Goal: Information Seeking & Learning: Find specific fact

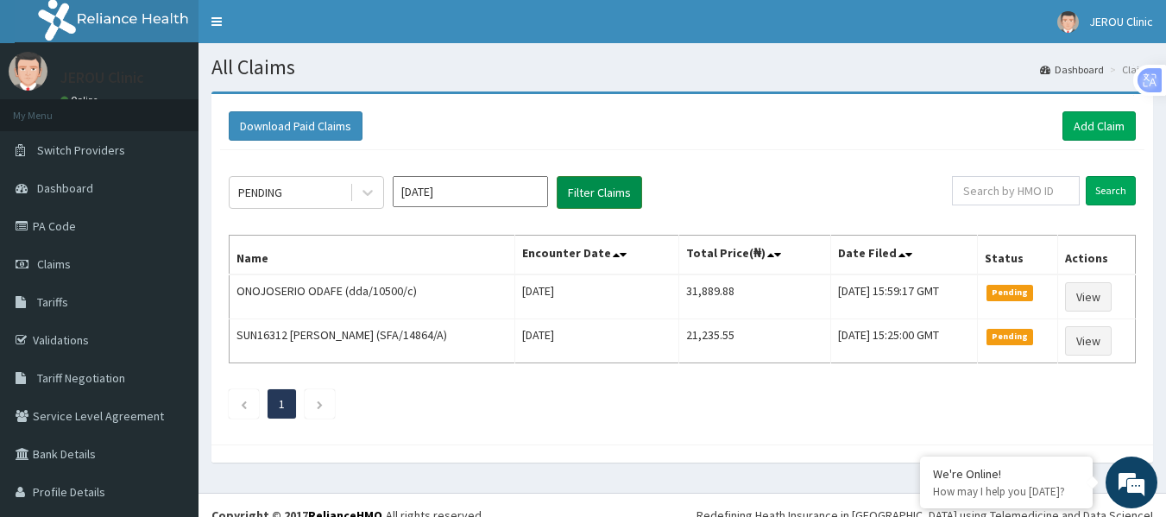
click at [583, 200] on button "Filter Claims" at bounding box center [599, 192] width 85 height 33
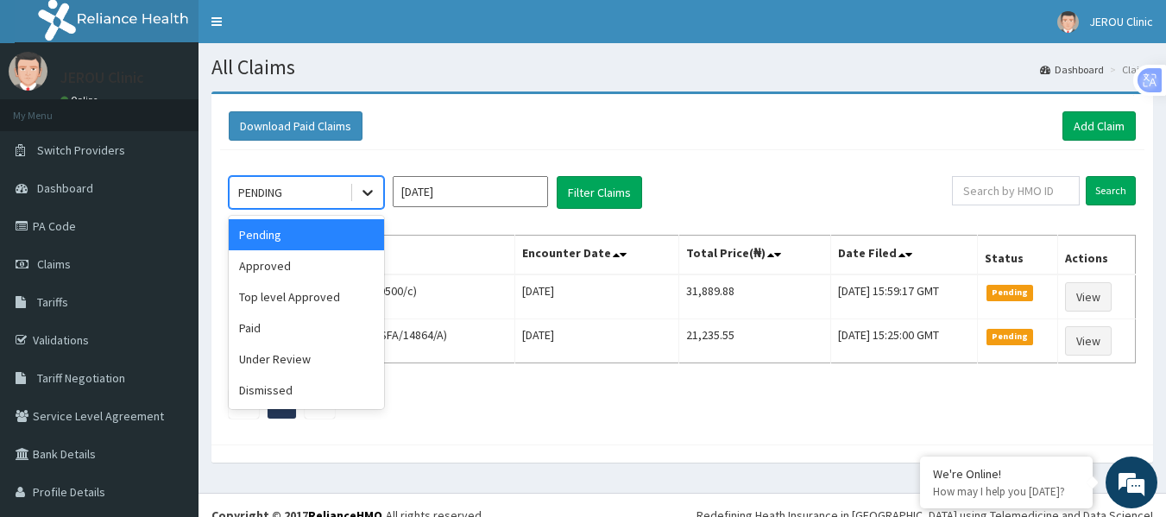
click at [361, 198] on icon at bounding box center [367, 192] width 17 height 17
click at [332, 266] on div "Approved" at bounding box center [306, 265] width 155 height 31
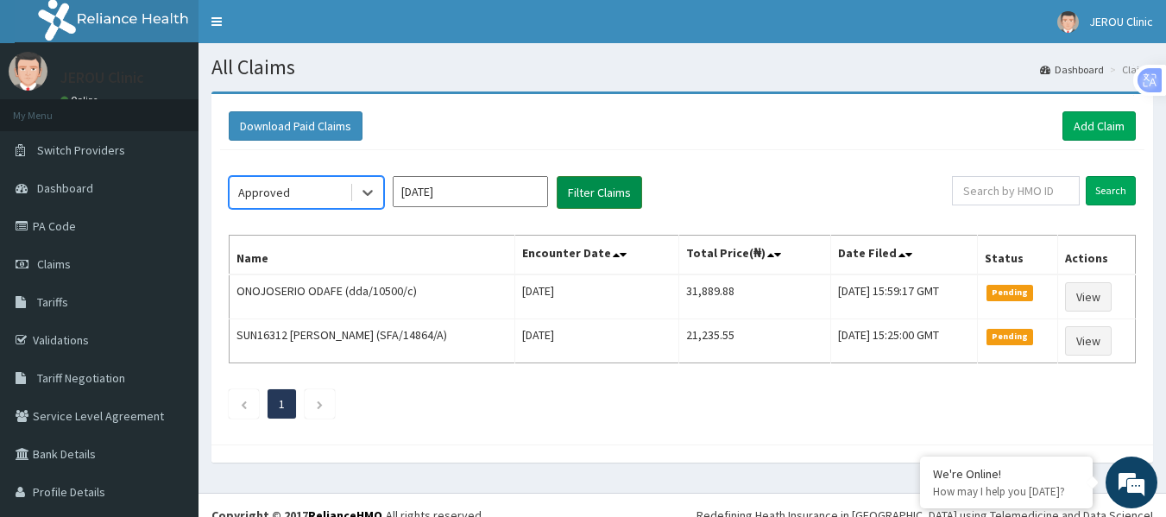
click at [592, 199] on button "Filter Claims" at bounding box center [599, 192] width 85 height 33
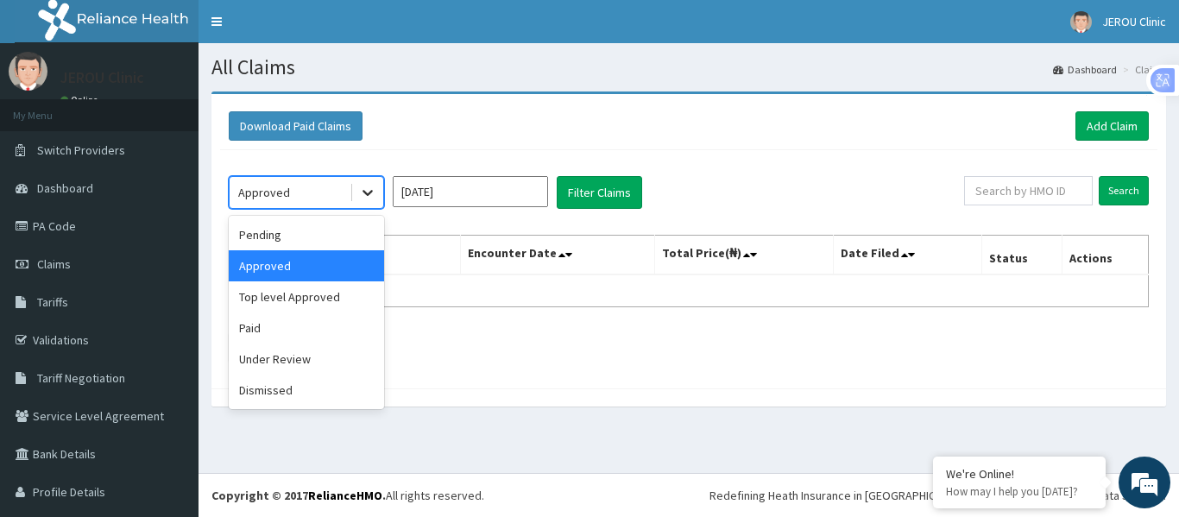
click at [369, 199] on icon at bounding box center [367, 192] width 17 height 17
click at [322, 303] on div "Top level Approved" at bounding box center [306, 296] width 155 height 31
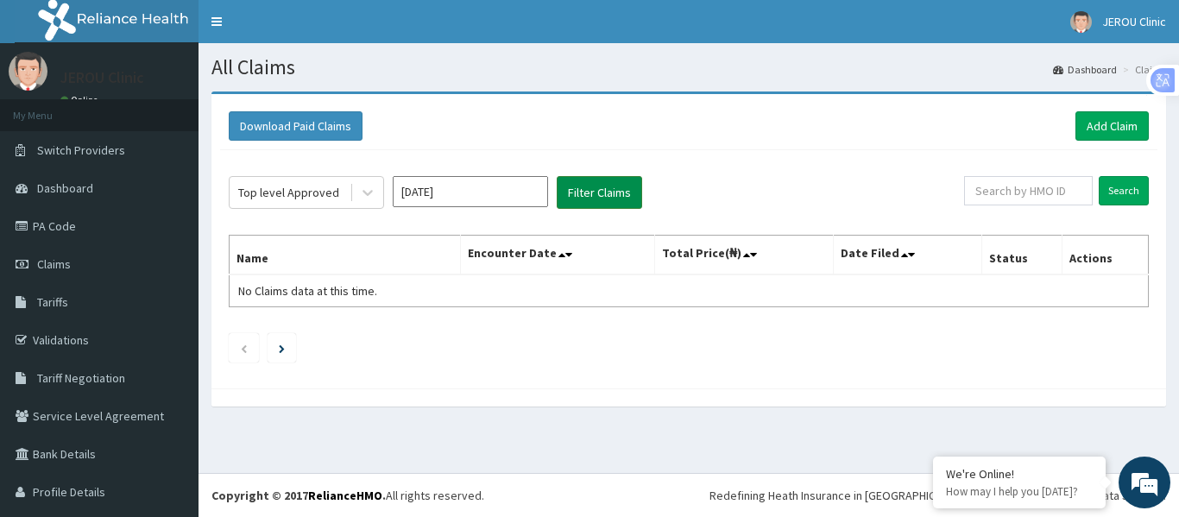
click at [613, 190] on button "Filter Claims" at bounding box center [599, 192] width 85 height 33
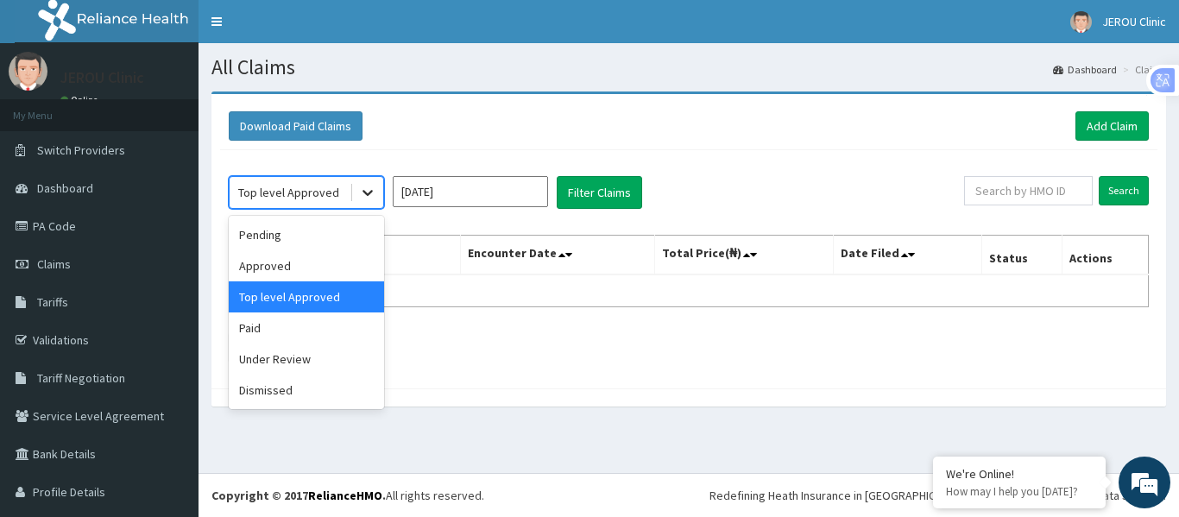
click at [365, 196] on icon at bounding box center [367, 192] width 17 height 17
click at [294, 237] on div "Pending" at bounding box center [306, 234] width 155 height 31
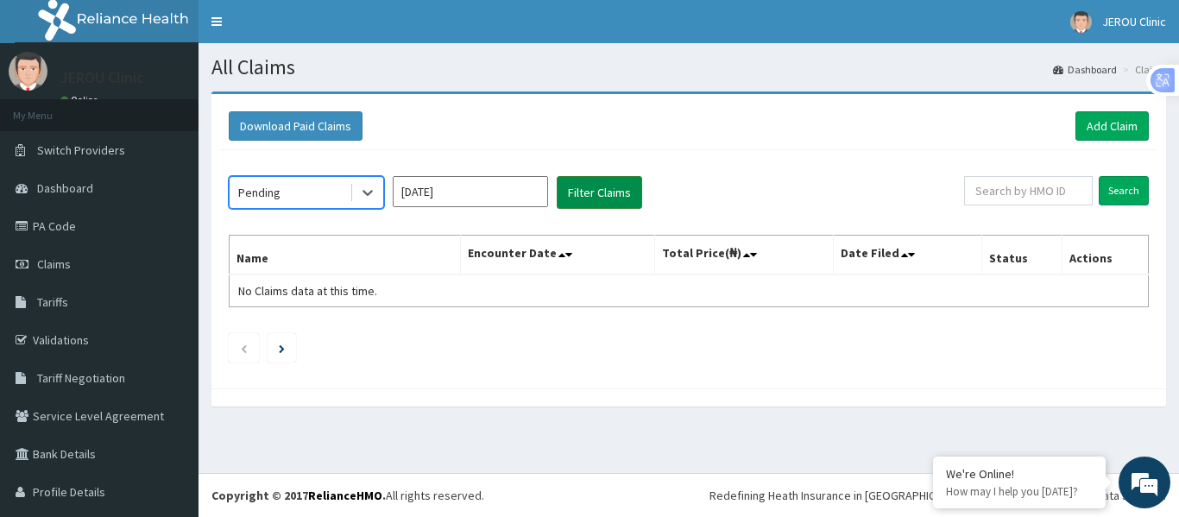
click at [593, 186] on button "Filter Claims" at bounding box center [599, 192] width 85 height 33
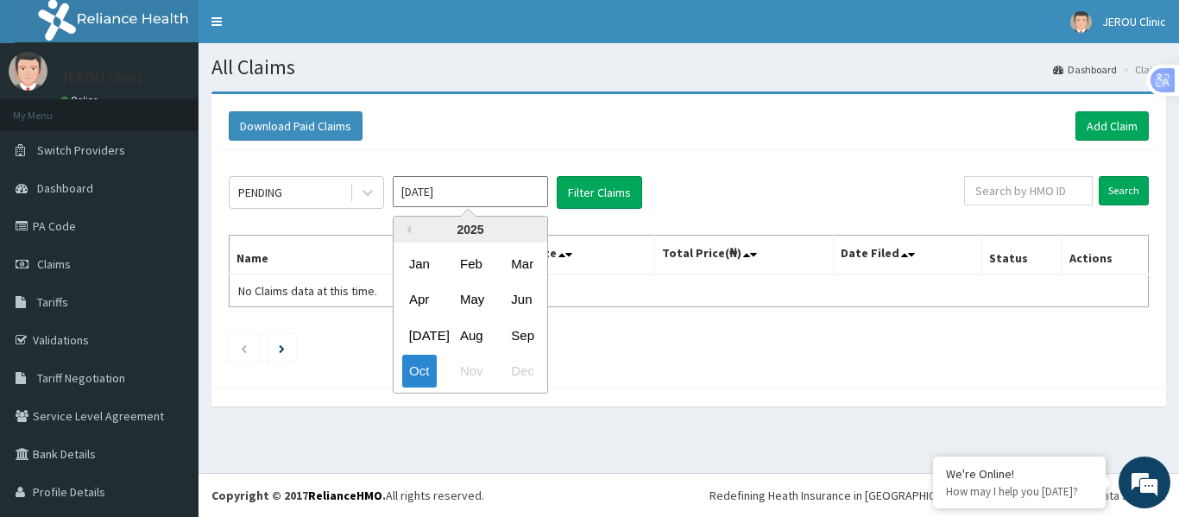
click at [472, 200] on input "Oct 2025" at bounding box center [470, 191] width 155 height 31
click at [521, 343] on div "Sep" at bounding box center [521, 335] width 35 height 32
type input "Sep 2025"
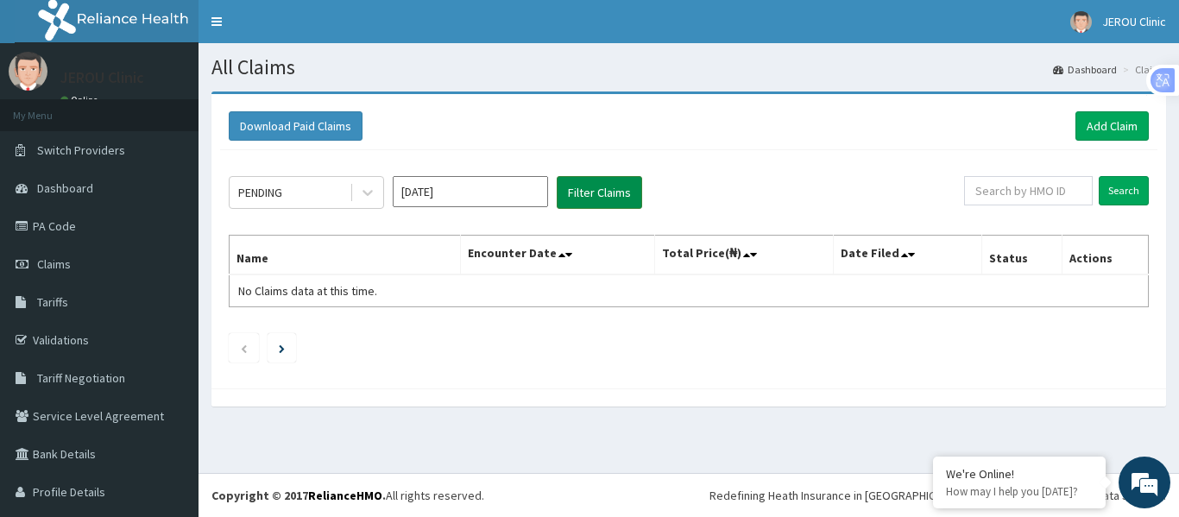
click at [604, 199] on button "Filter Claims" at bounding box center [599, 192] width 85 height 33
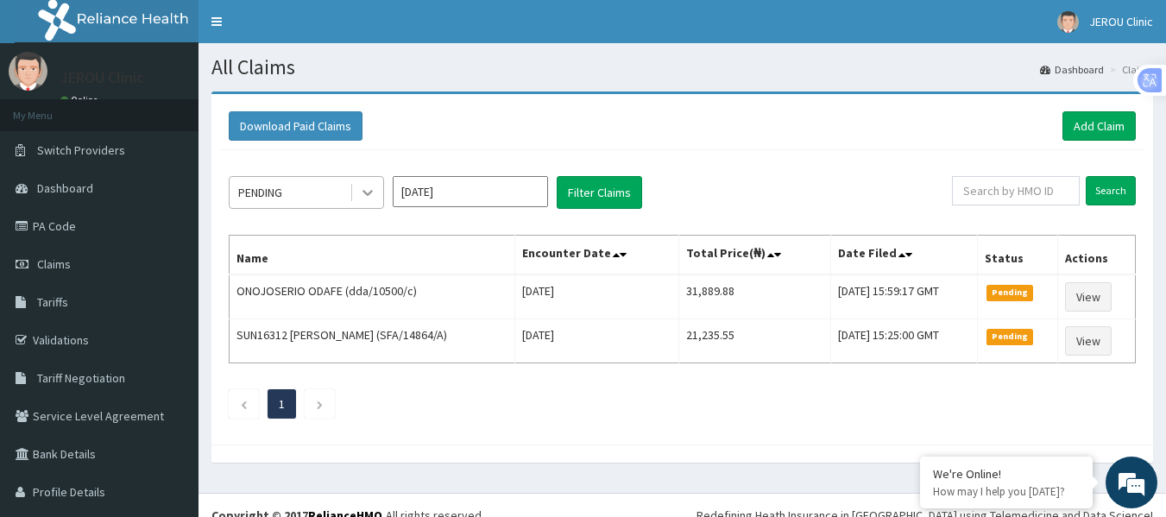
click at [357, 187] on div at bounding box center [367, 192] width 31 height 31
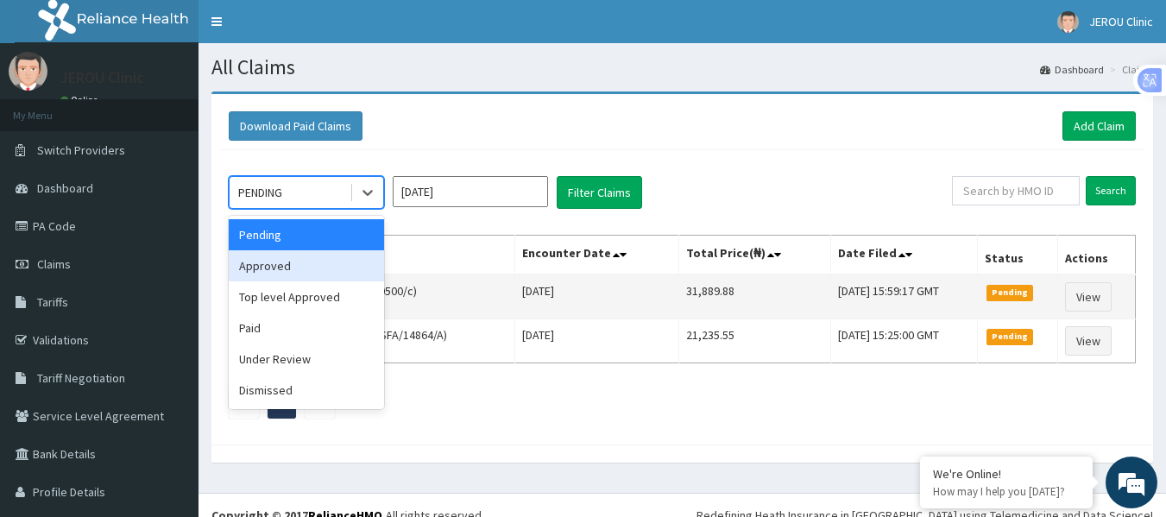
click at [320, 276] on div "Approved" at bounding box center [306, 265] width 155 height 31
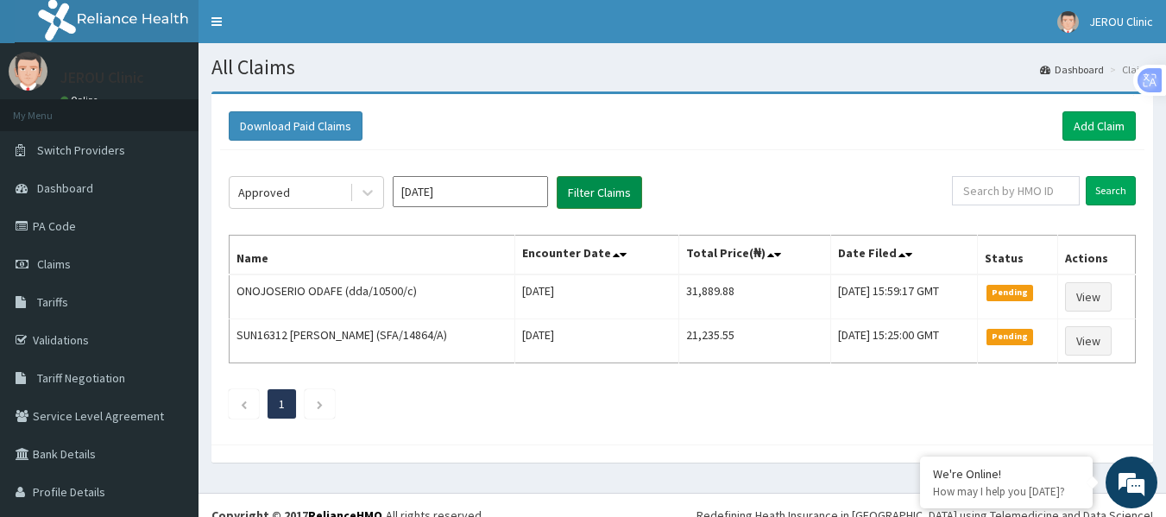
click at [610, 207] on button "Filter Claims" at bounding box center [599, 192] width 85 height 33
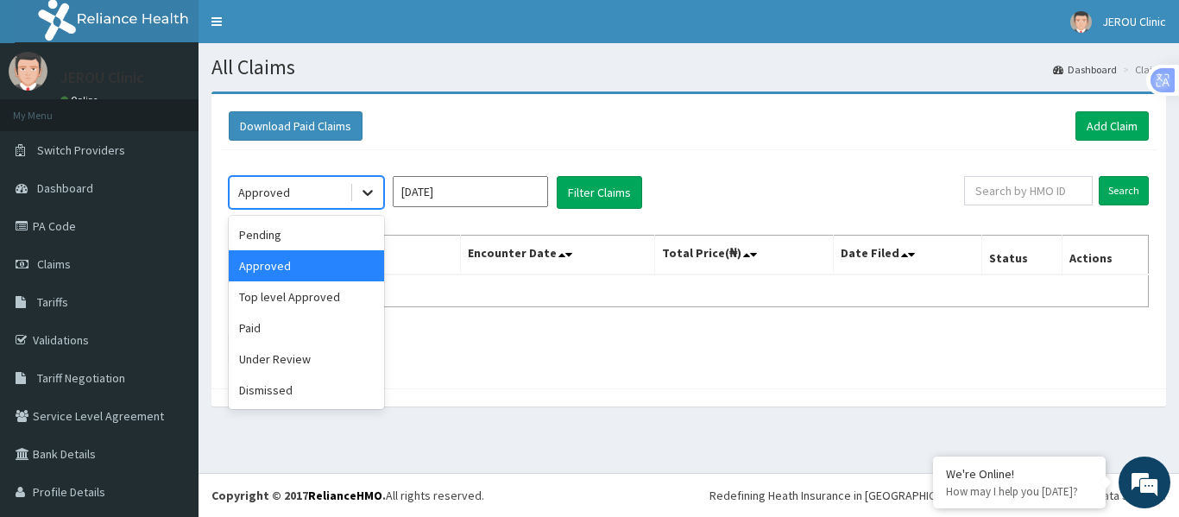
click at [369, 195] on icon at bounding box center [368, 194] width 10 height 6
click at [300, 293] on div "Top level Approved" at bounding box center [306, 296] width 155 height 31
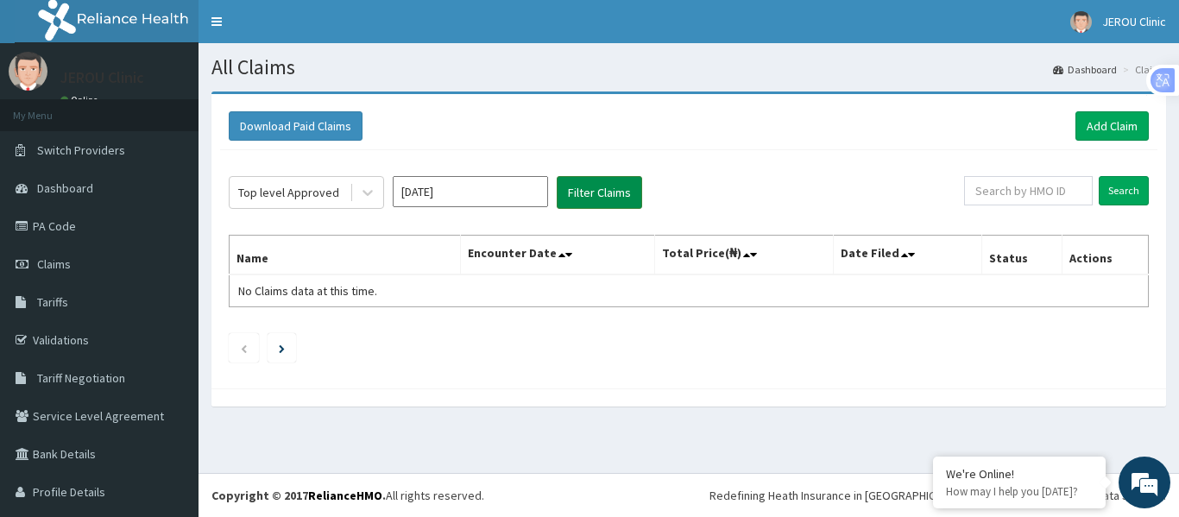
click at [594, 193] on button "Filter Claims" at bounding box center [599, 192] width 85 height 33
click at [367, 197] on icon at bounding box center [367, 192] width 17 height 17
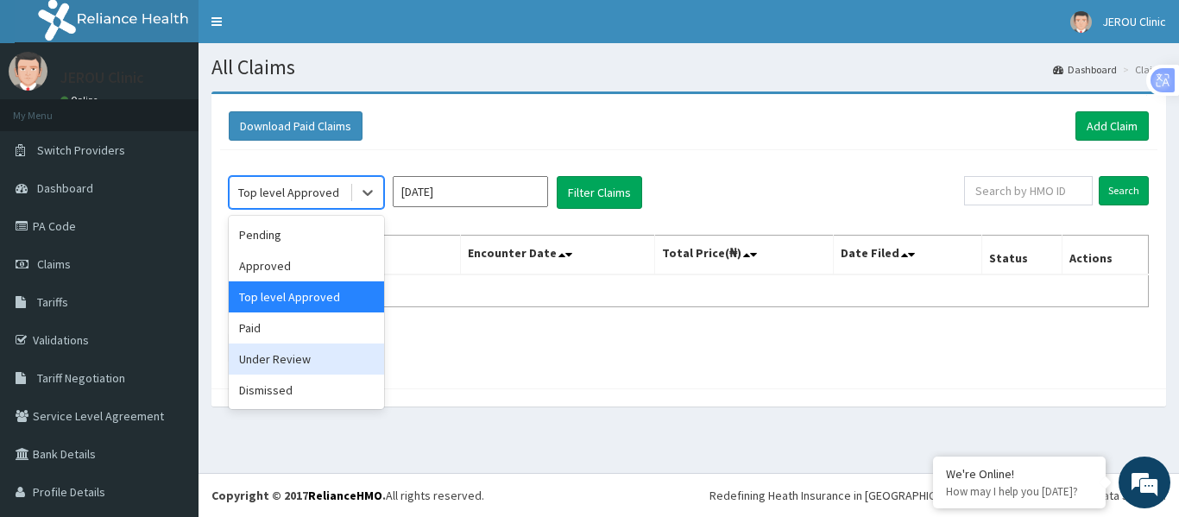
click at [321, 362] on div "Under Review" at bounding box center [306, 359] width 155 height 31
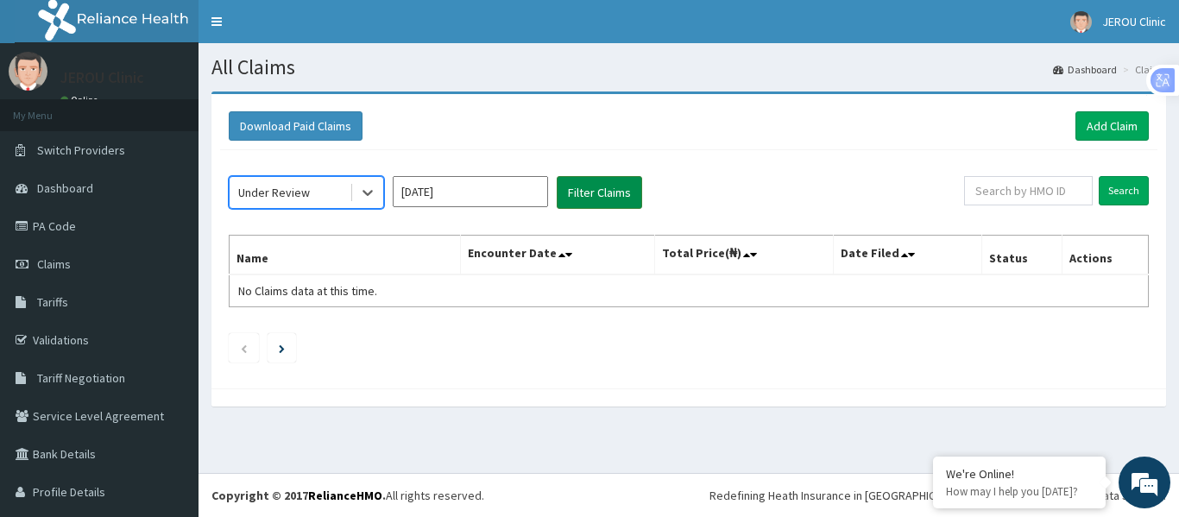
click at [599, 194] on button "Filter Claims" at bounding box center [599, 192] width 85 height 33
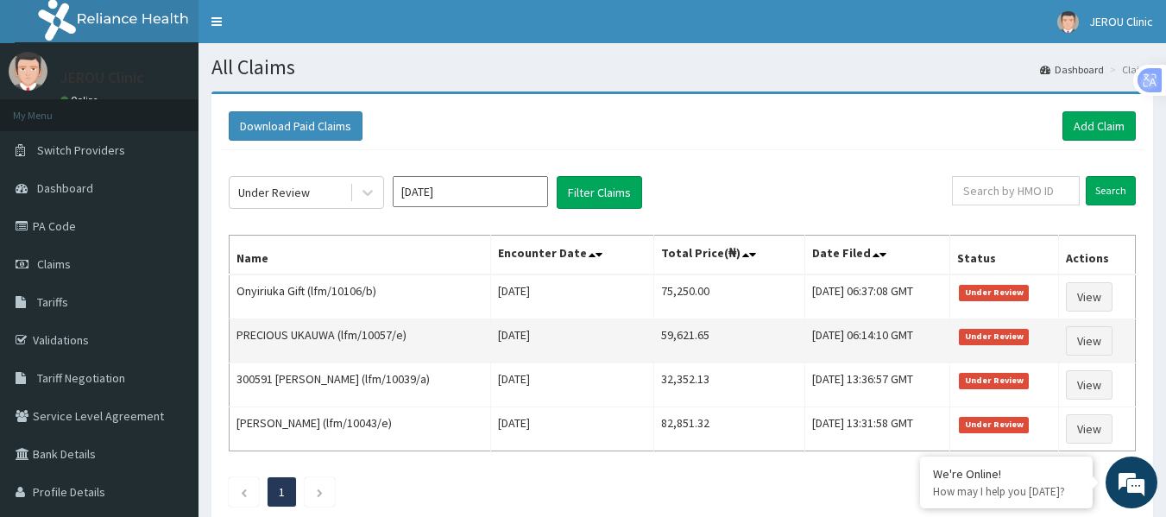
click at [656, 338] on td "59,621.65" at bounding box center [729, 341] width 151 height 44
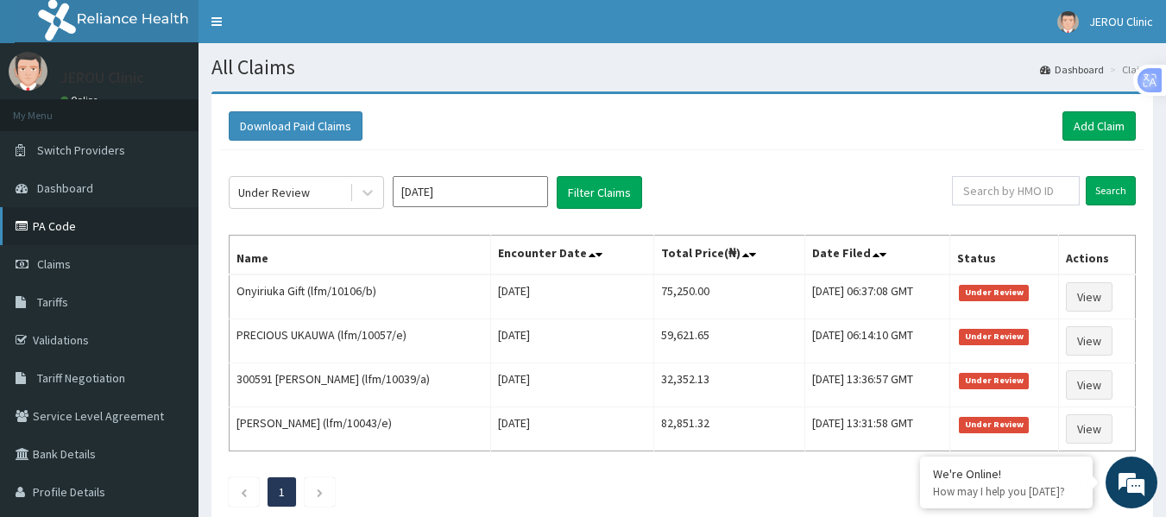
click at [65, 228] on link "PA Code" at bounding box center [99, 226] width 199 height 38
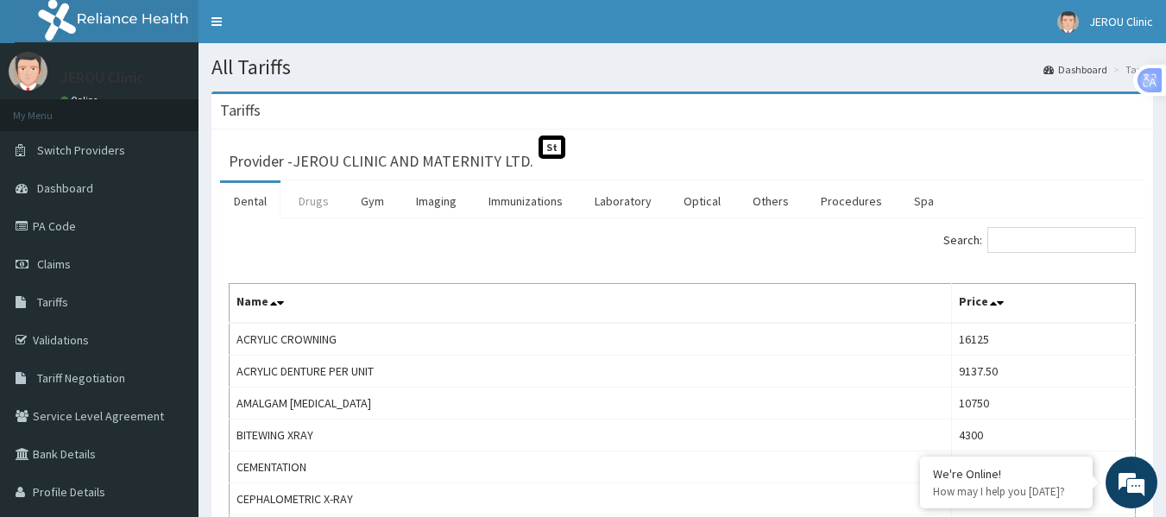
click at [324, 207] on link "Drugs" at bounding box center [314, 201] width 58 height 36
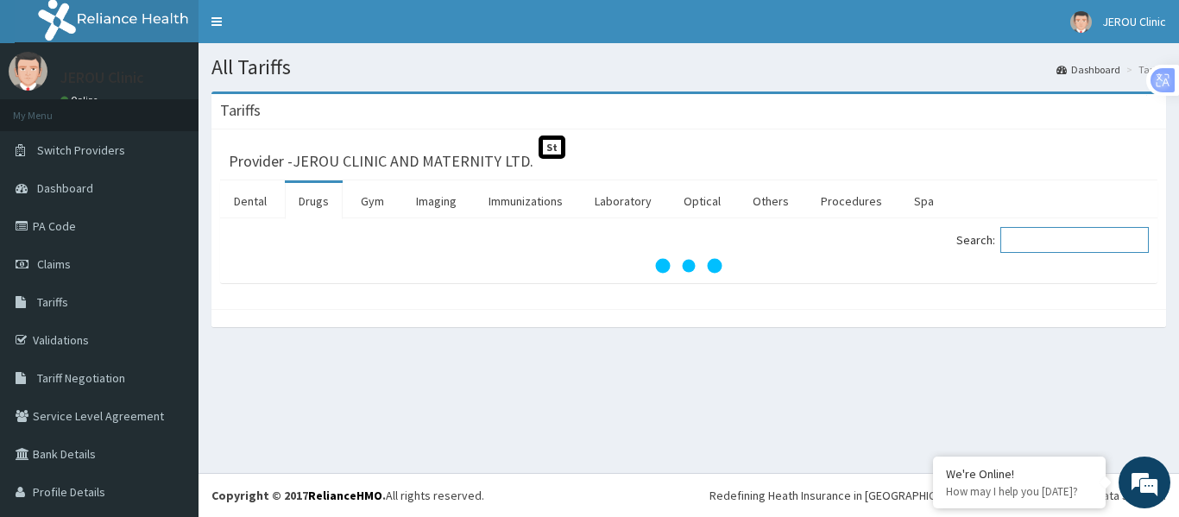
click at [1024, 237] on input "Search:" at bounding box center [1075, 240] width 148 height 26
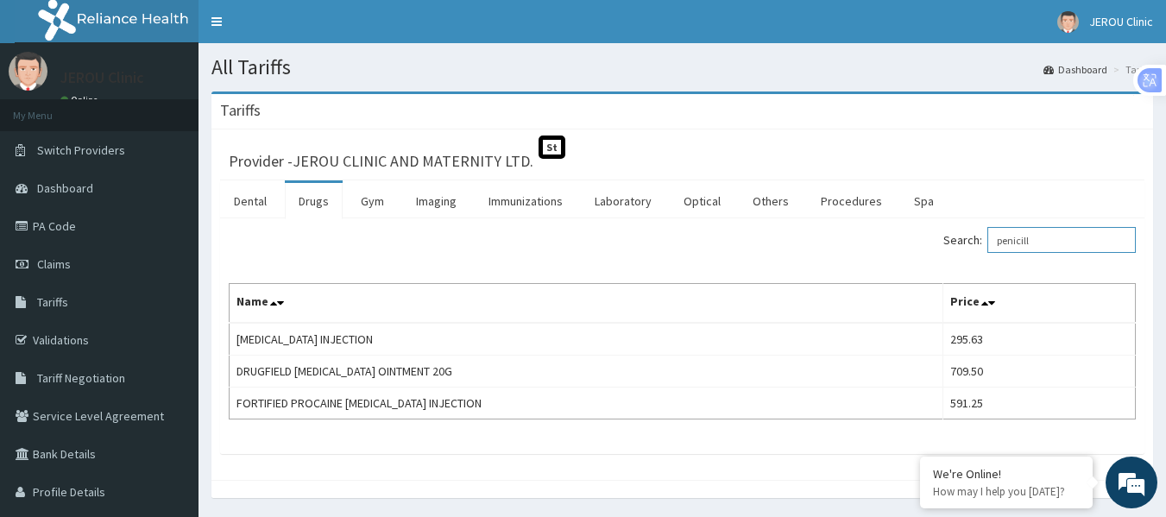
drag, startPoint x: 1002, startPoint y: 246, endPoint x: 945, endPoint y: 245, distance: 57.0
click at [945, 245] on div "Search: penicill" at bounding box center [916, 242] width 441 height 30
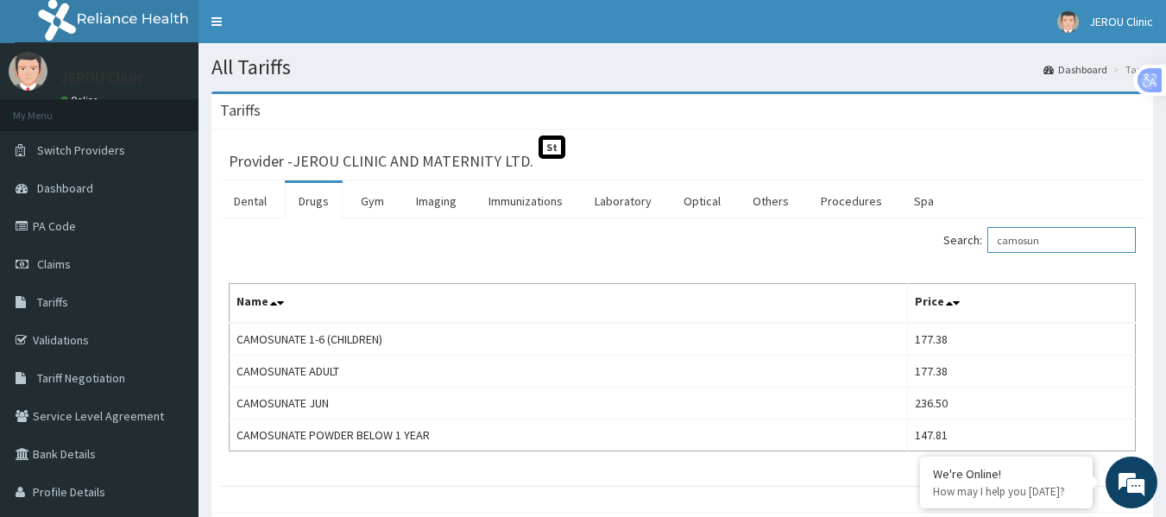
drag, startPoint x: 1071, startPoint y: 245, endPoint x: 888, endPoint y: 242, distance: 182.2
click at [888, 242] on div "Search: camosun" at bounding box center [916, 242] width 441 height 30
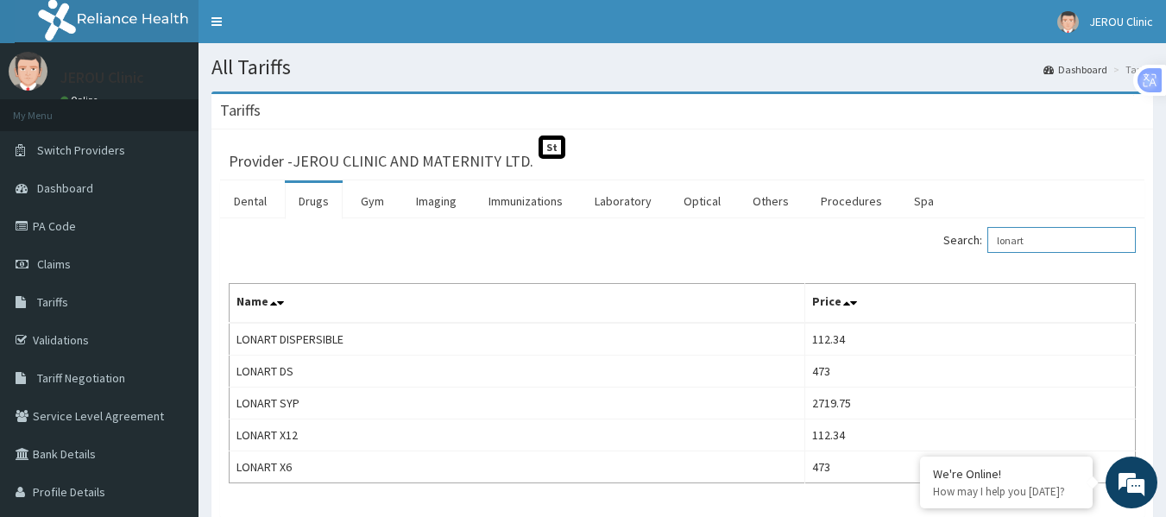
click at [1041, 243] on input "lonart" at bounding box center [1062, 240] width 148 height 26
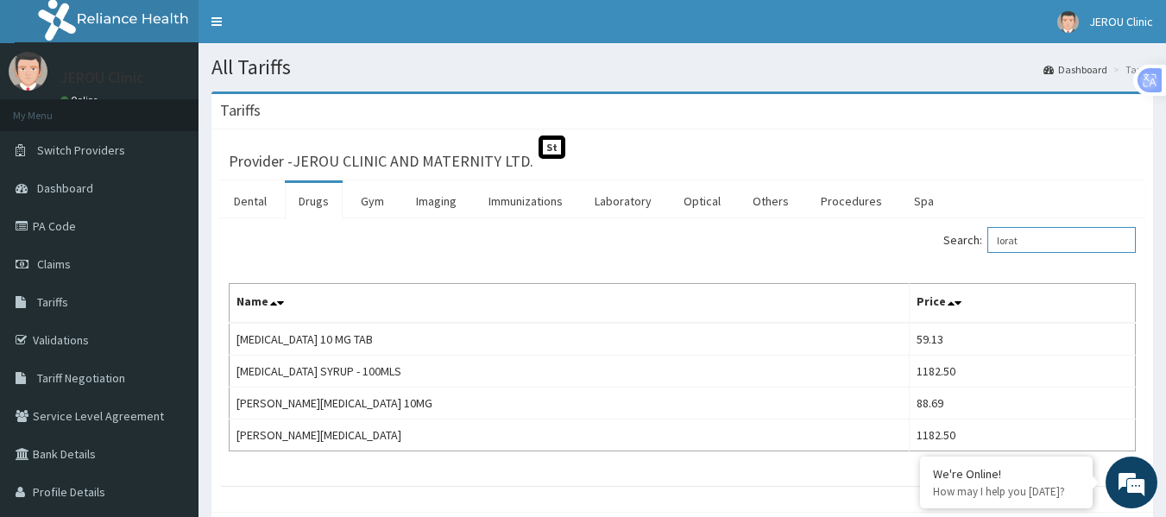
type input "lorat"
click at [609, 268] on div "Search: lorat Name Price [MEDICAL_DATA] 10 MG TAB 59.13 [MEDICAL_DATA] SYRUP - …" at bounding box center [682, 339] width 907 height 224
